Goal: Task Accomplishment & Management: Manage account settings

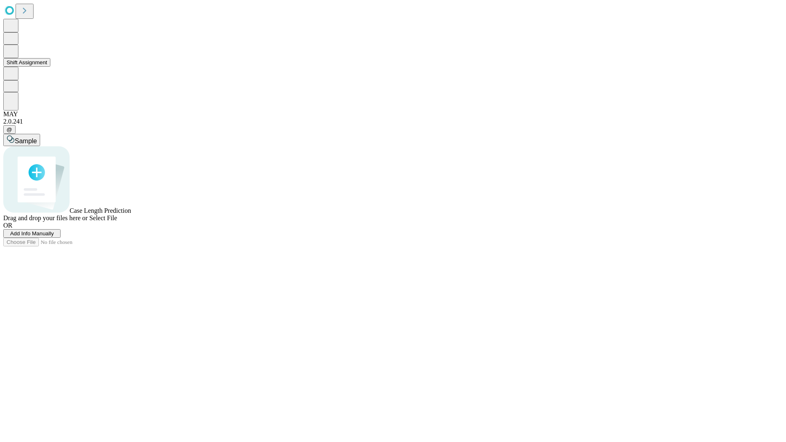
click at [50, 67] on button "Shift Assignment" at bounding box center [26, 62] width 47 height 9
